Goal: Navigation & Orientation: Find specific page/section

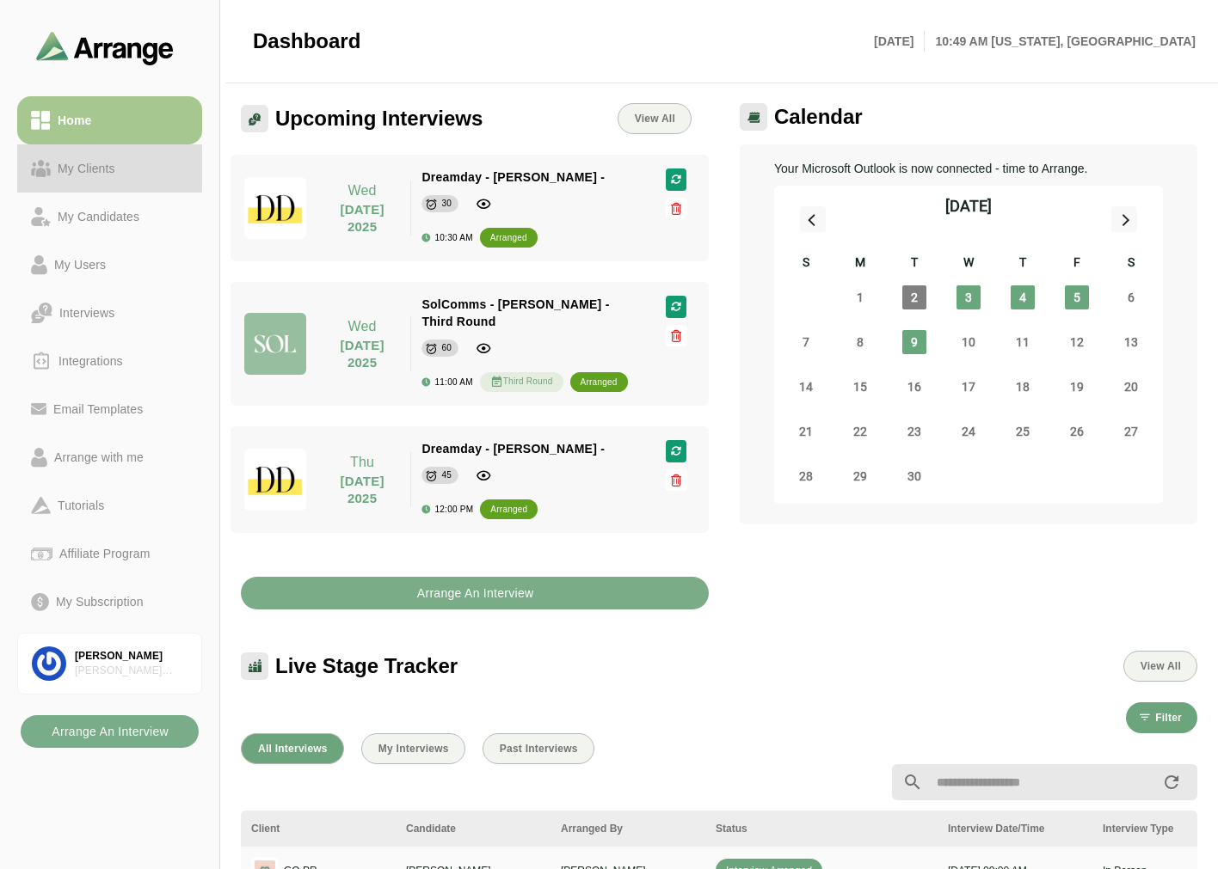
click at [31, 169] on icon at bounding box center [33, 172] width 5 height 8
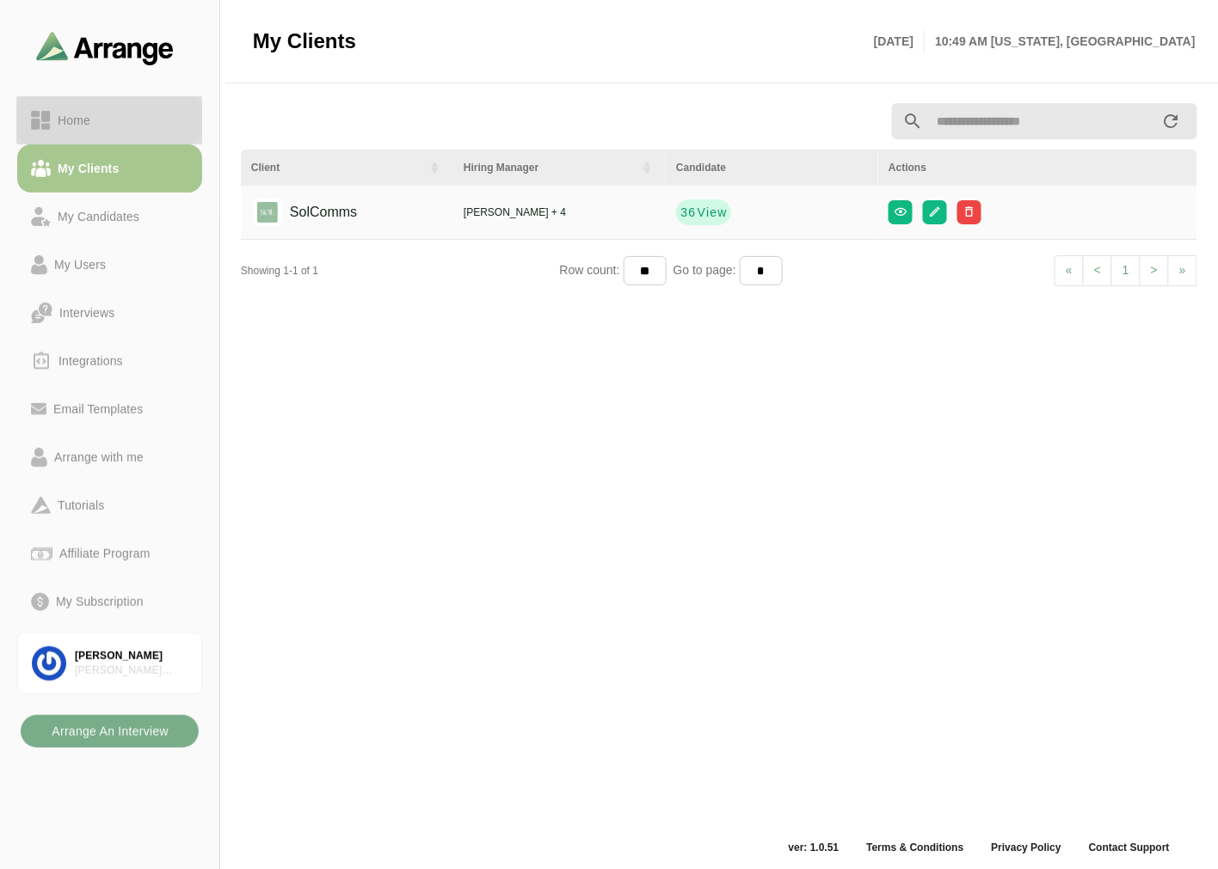
click at [96, 107] on link "Home" at bounding box center [109, 120] width 185 height 48
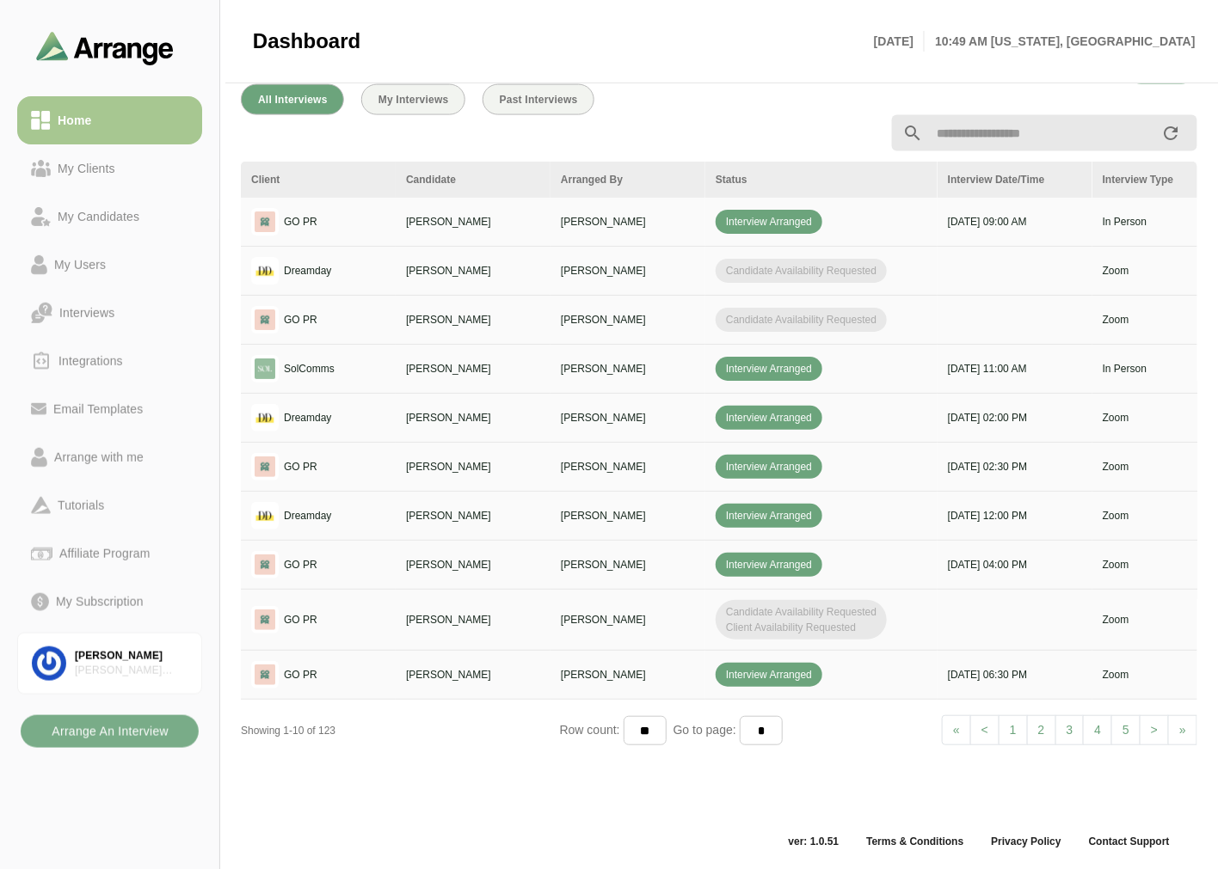
scroll to position [267, 0]
